Goal: Submit feedback/report problem

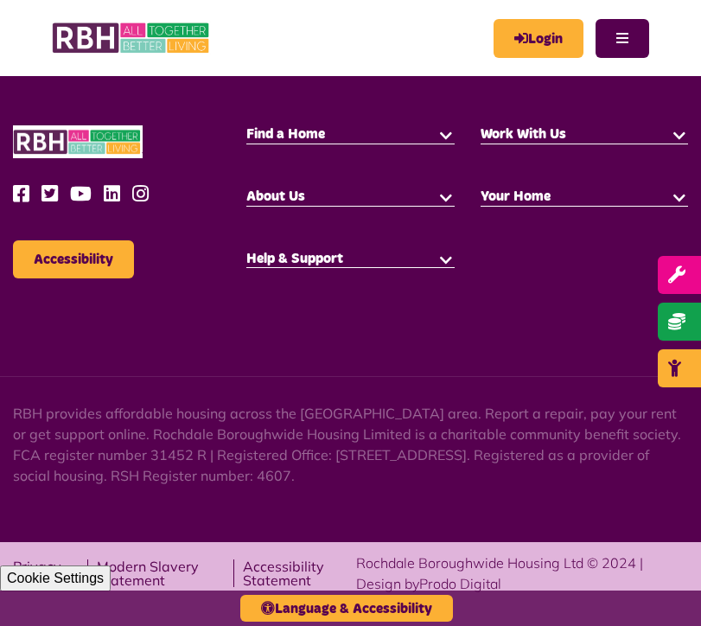
scroll to position [2129, 0]
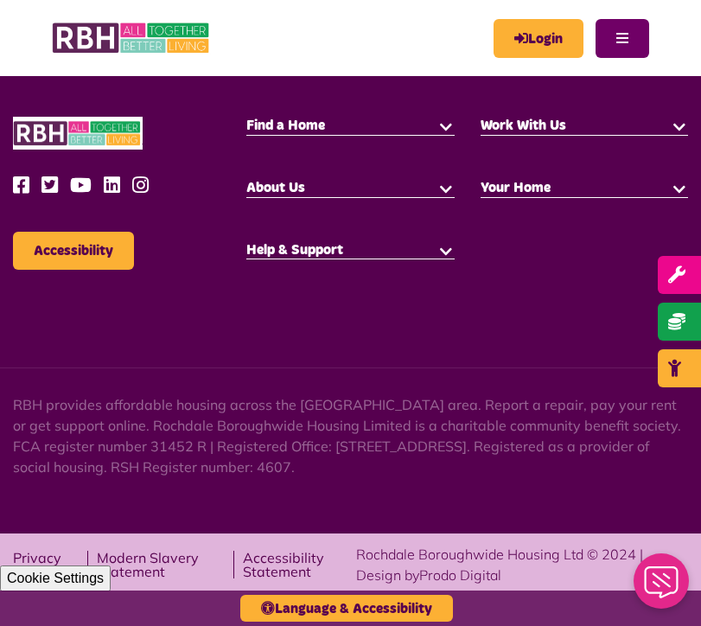
click at [633, 38] on button "Menu" at bounding box center [622, 38] width 54 height 39
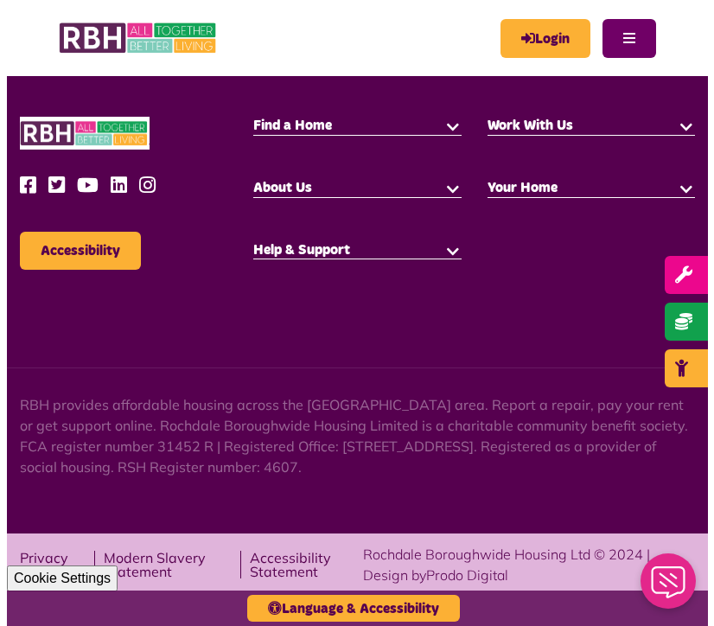
scroll to position [2122, 0]
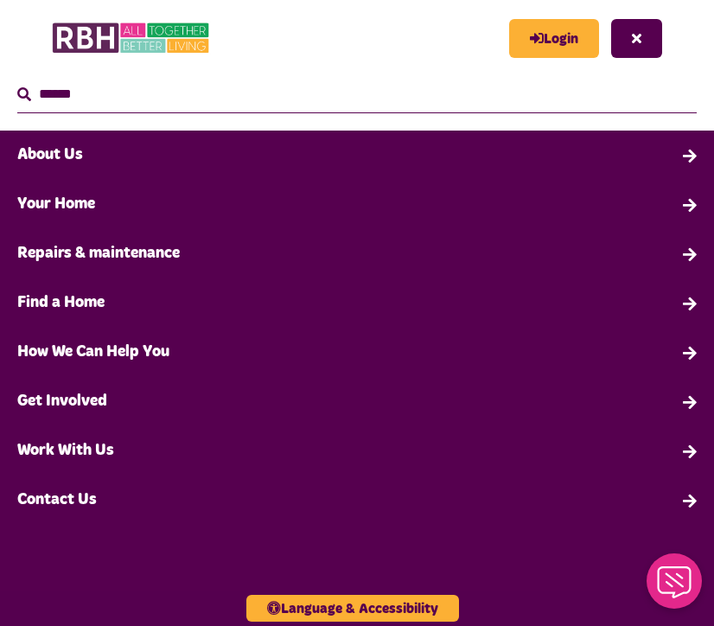
click at [67, 500] on link "Contact Us" at bounding box center [357, 499] width 714 height 49
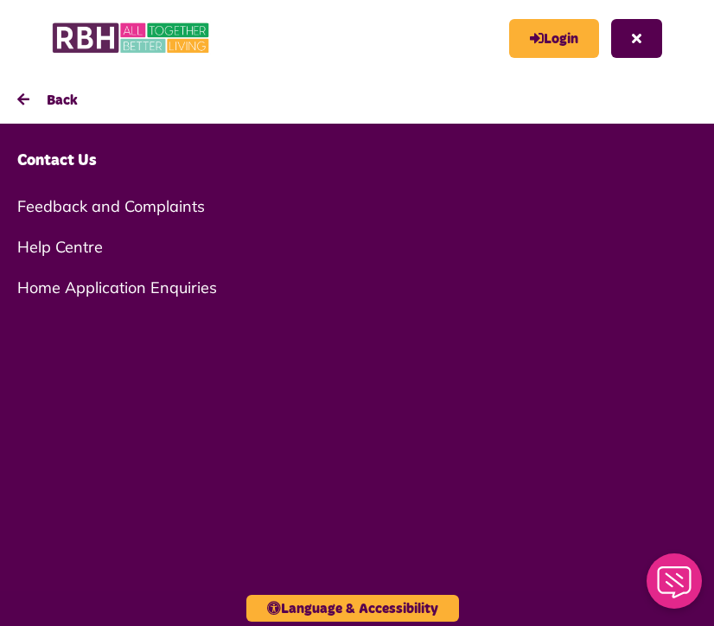
scroll to position [3, 0]
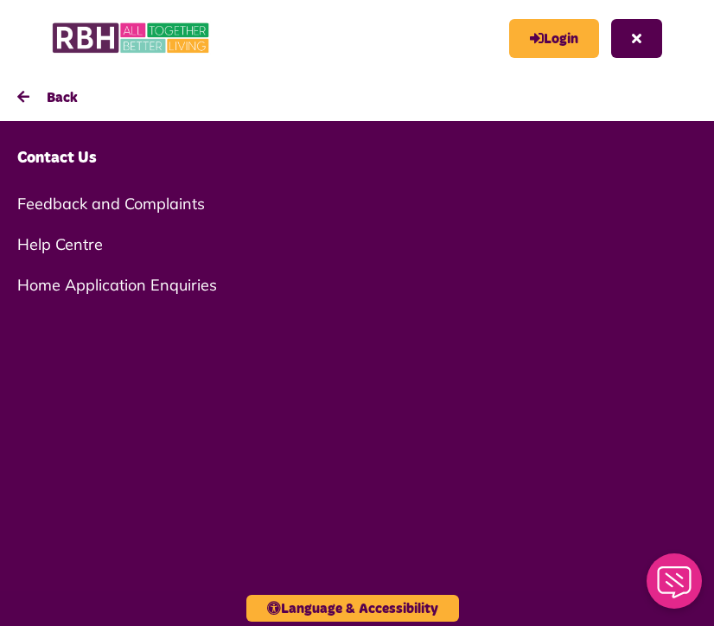
click at [166, 199] on link "Feedback and Complaints" at bounding box center [357, 203] width 714 height 41
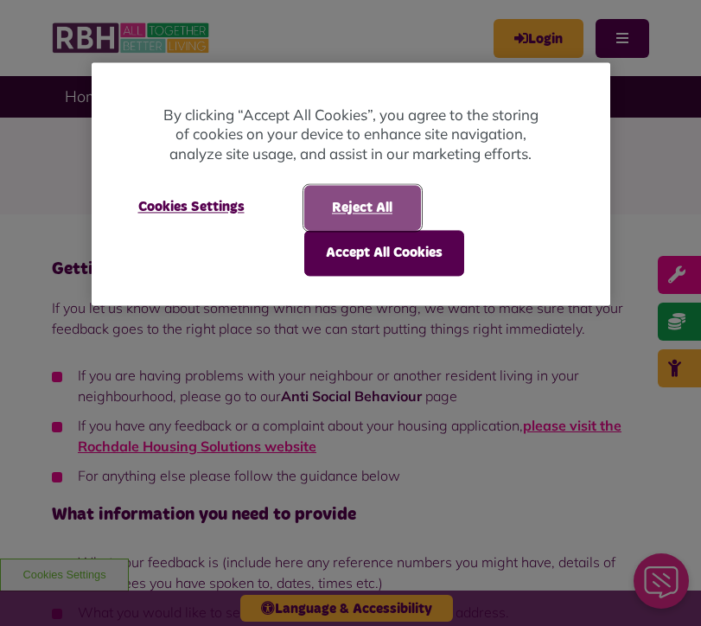
click at [357, 198] on button "Reject All" at bounding box center [362, 208] width 117 height 45
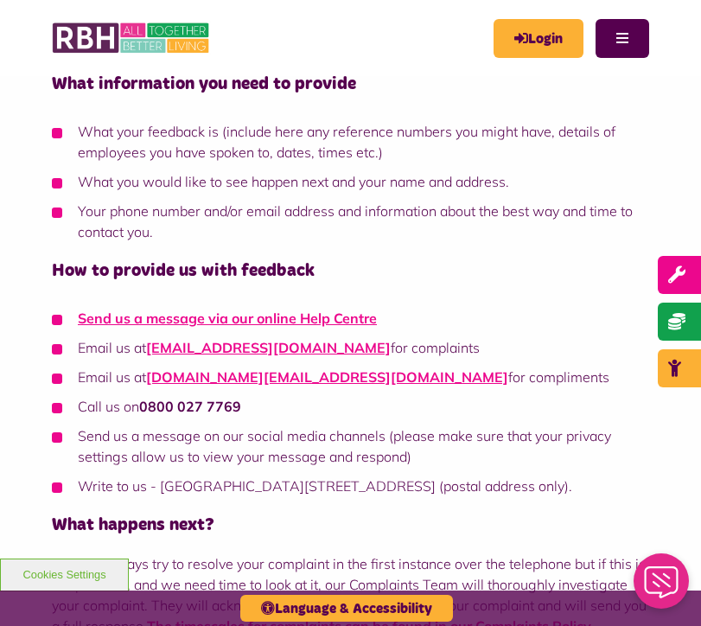
scroll to position [432, 0]
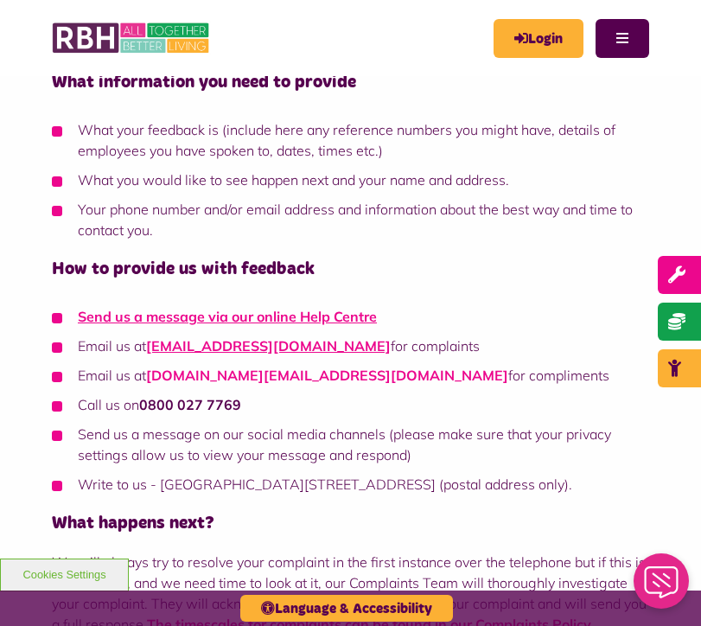
click at [313, 375] on link "[DOMAIN_NAME][EMAIL_ADDRESS][DOMAIN_NAME]" at bounding box center [327, 374] width 362 height 17
click at [188, 76] on h4 "What information you need to provide" at bounding box center [350, 82] width 597 height 22
